Goal: Task Accomplishment & Management: Manage account settings

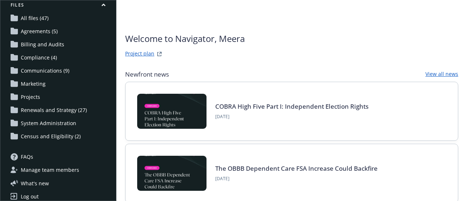
scroll to position [98, 0]
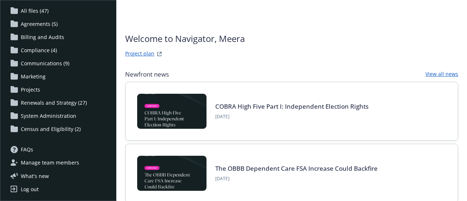
click at [57, 125] on span "Census and Eligibility (2)" at bounding box center [51, 129] width 60 height 12
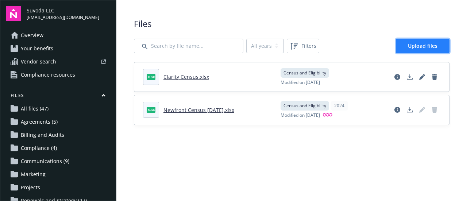
click at [410, 47] on span "Upload files" at bounding box center [423, 45] width 30 height 7
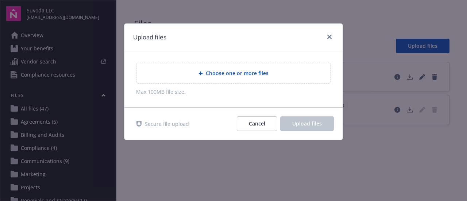
click at [217, 70] on span "Choose one or more files" at bounding box center [237, 73] width 63 height 8
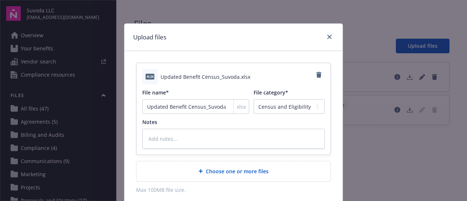
click at [221, 164] on div "Choose one or more files" at bounding box center [234, 171] width 194 height 20
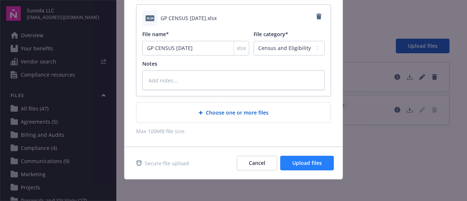
scroll to position [157, 0]
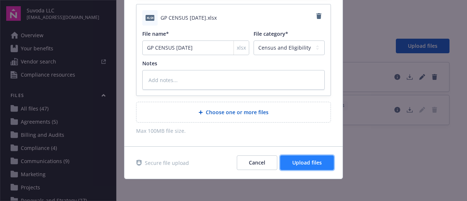
click at [293, 162] on span "Upload files" at bounding box center [307, 162] width 30 height 7
type textarea "x"
